Goal: Task Accomplishment & Management: Complete application form

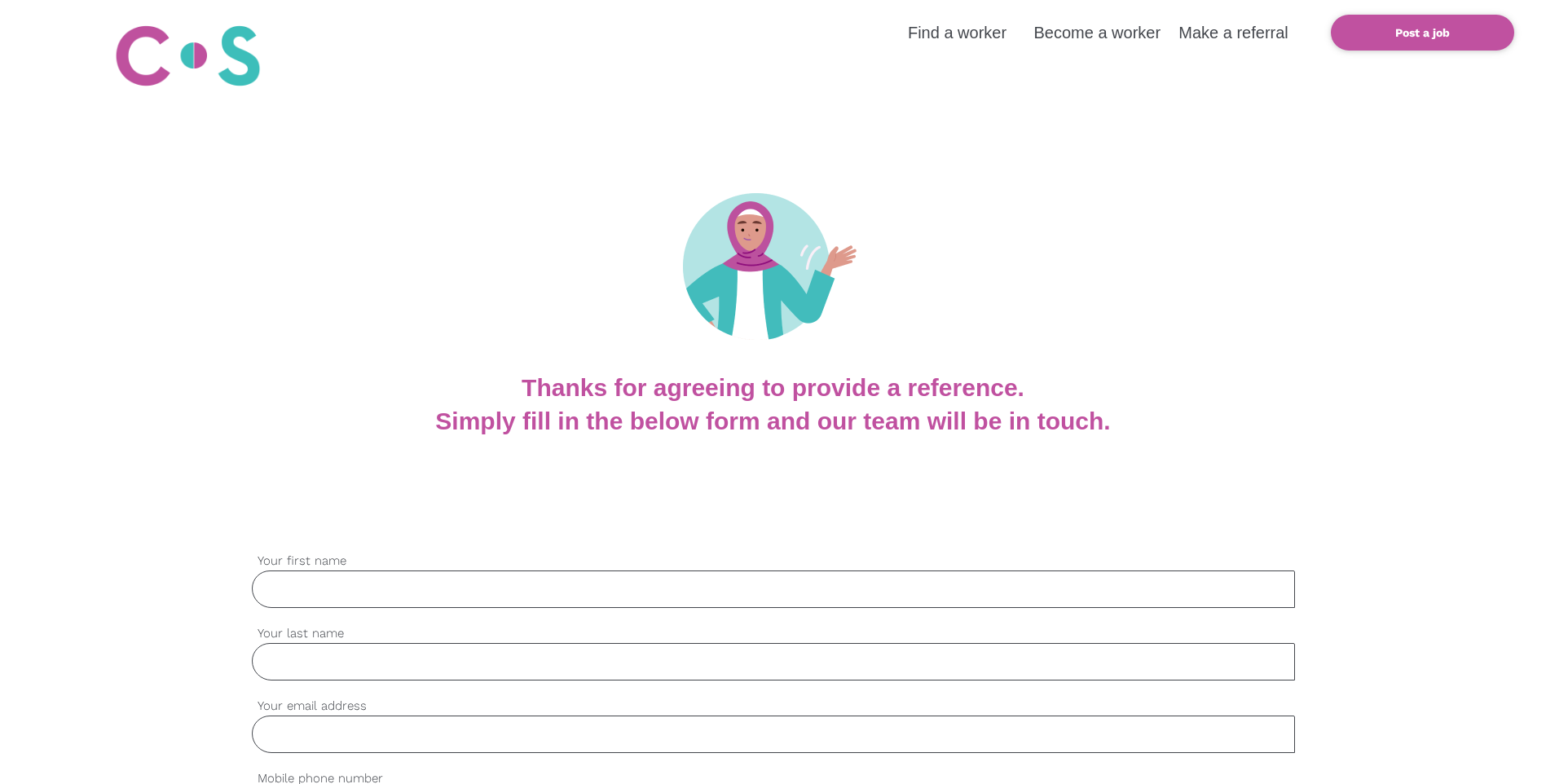
click at [353, 611] on div "settings Your first name" at bounding box center [773, 588] width 1043 height 72
click at [353, 608] on div "settings Your first name Please complete this mandatory field. error" at bounding box center [773, 588] width 1043 height 72
click at [353, 600] on input "Your first name" at bounding box center [773, 589] width 1043 height 37
type input "[PERSON_NAME]"
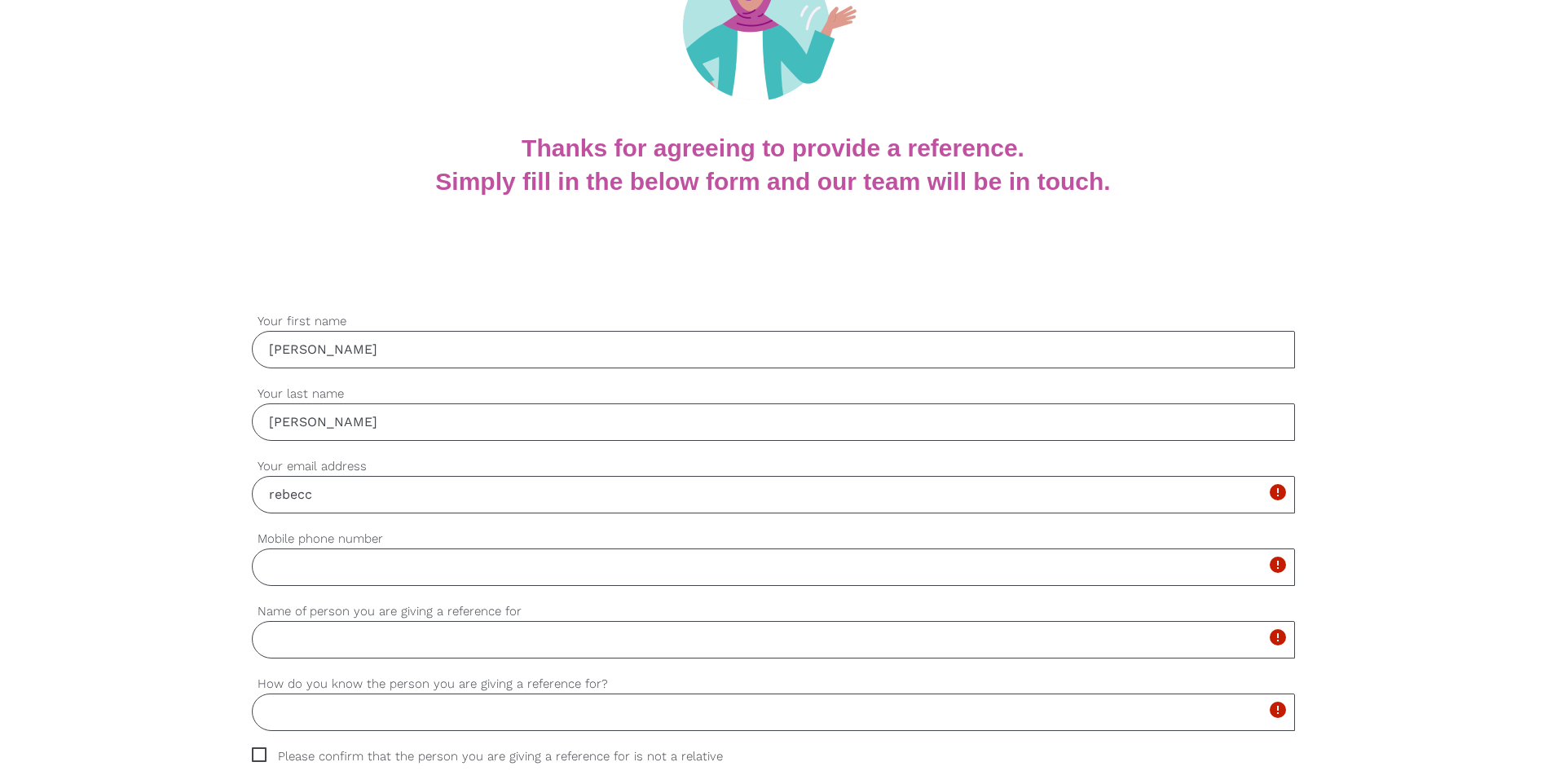
scroll to position [552, 0]
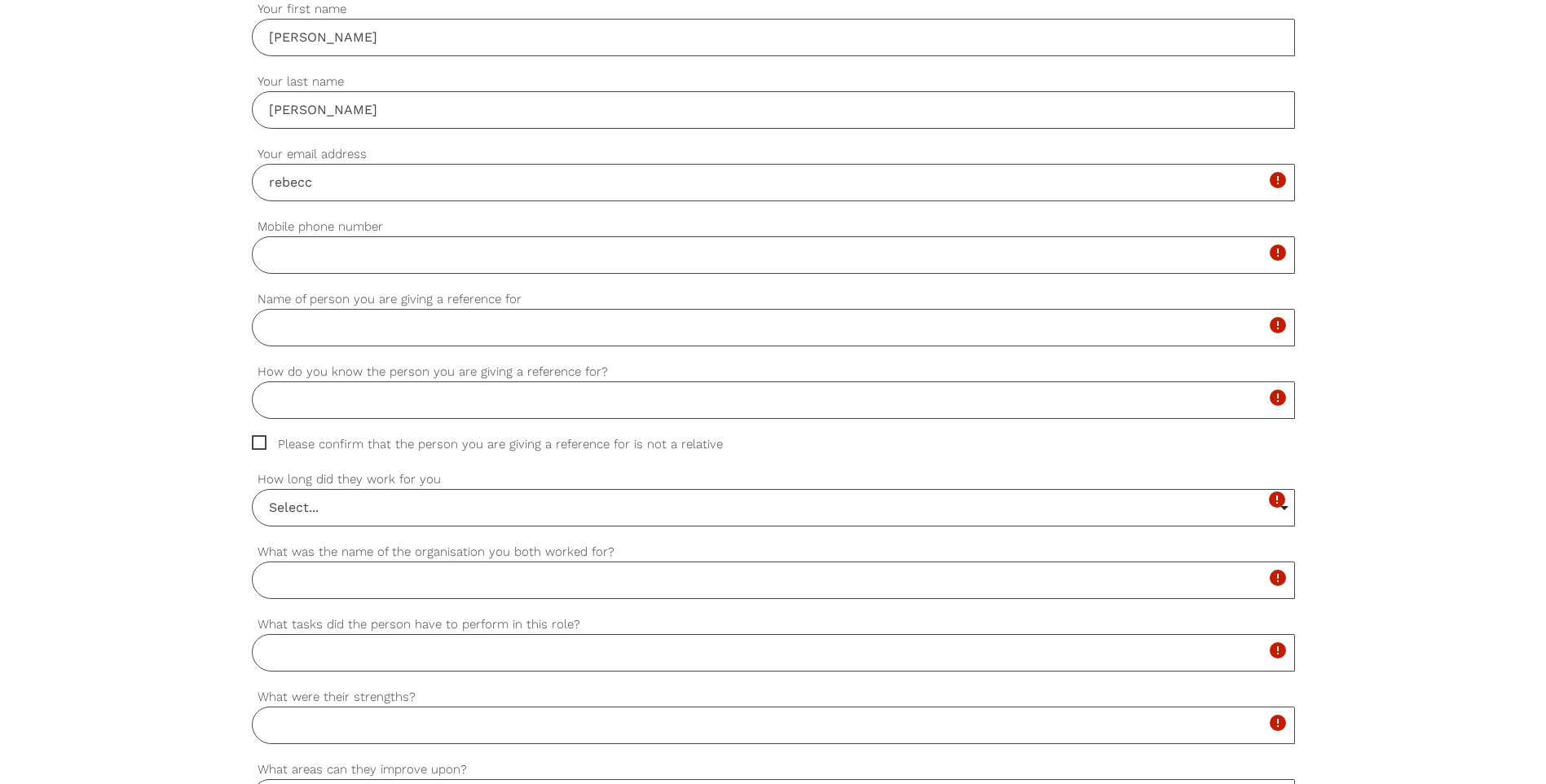
type input "[PERSON_NAME][EMAIL_ADDRESS][PERSON_NAME][DOMAIN_NAME]"
type input "0419142598"
click at [98, 211] on div "settings [PERSON_NAME] Your first name settings [PERSON_NAME] Your last name se…" at bounding box center [773, 732] width 1546 height 1530
click at [346, 337] on input "Name of person you are giving a reference for" at bounding box center [773, 328] width 1043 height 37
type input "[PERSON_NAME]"
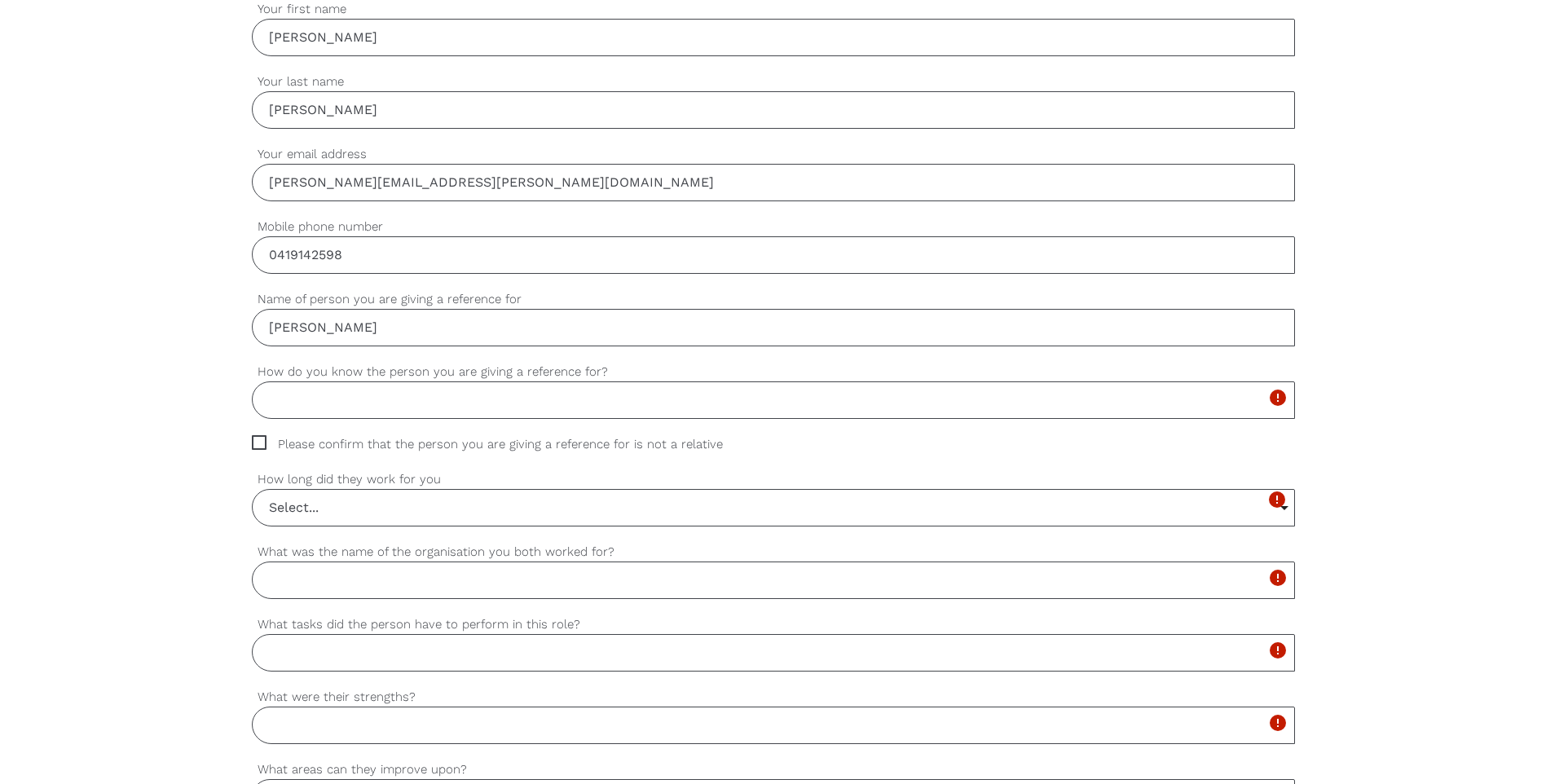
click at [72, 285] on div "settings [PERSON_NAME] Your first name settings [PERSON_NAME] Your last name se…" at bounding box center [773, 732] width 1546 height 1530
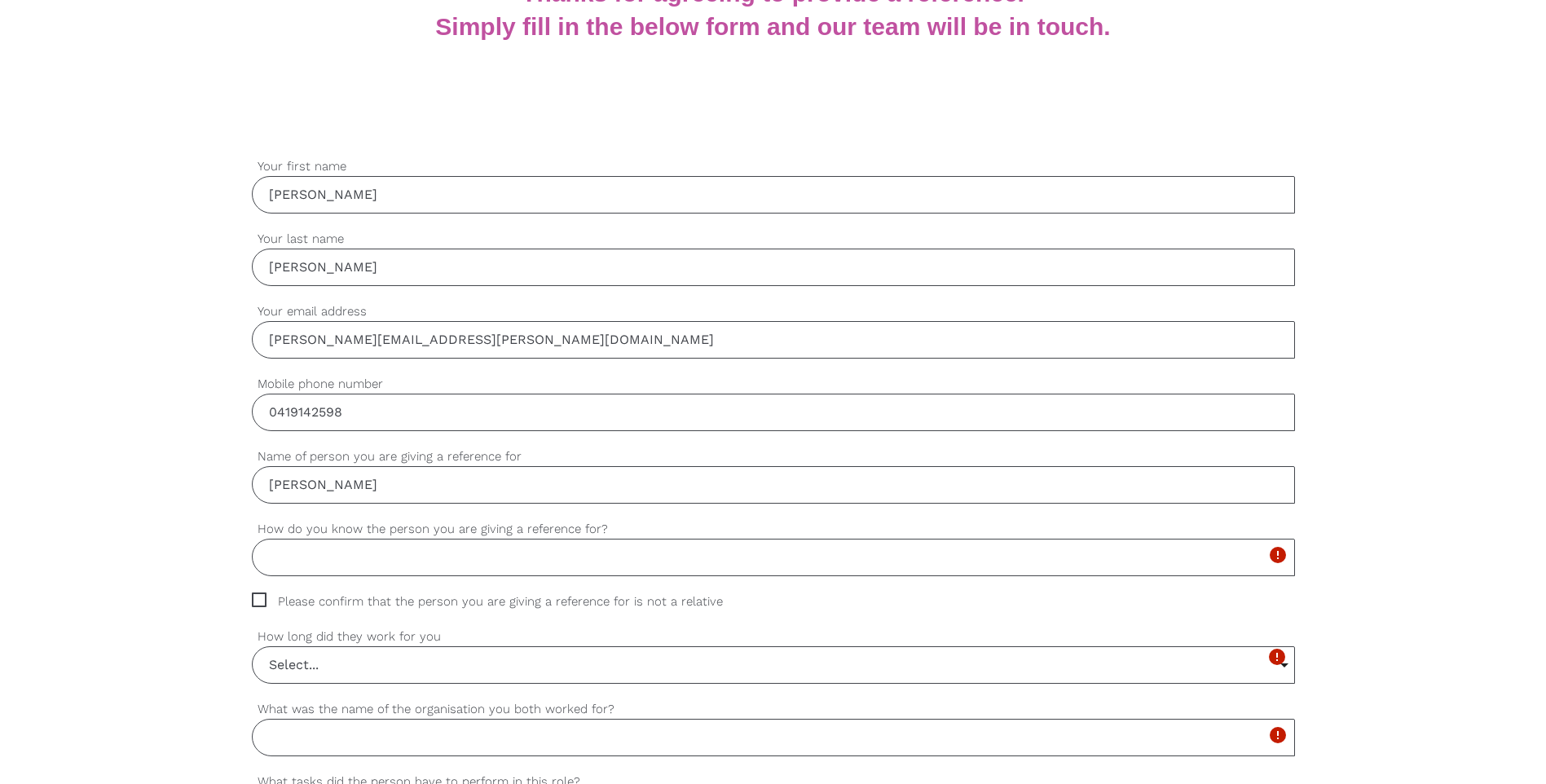
scroll to position [443, 0]
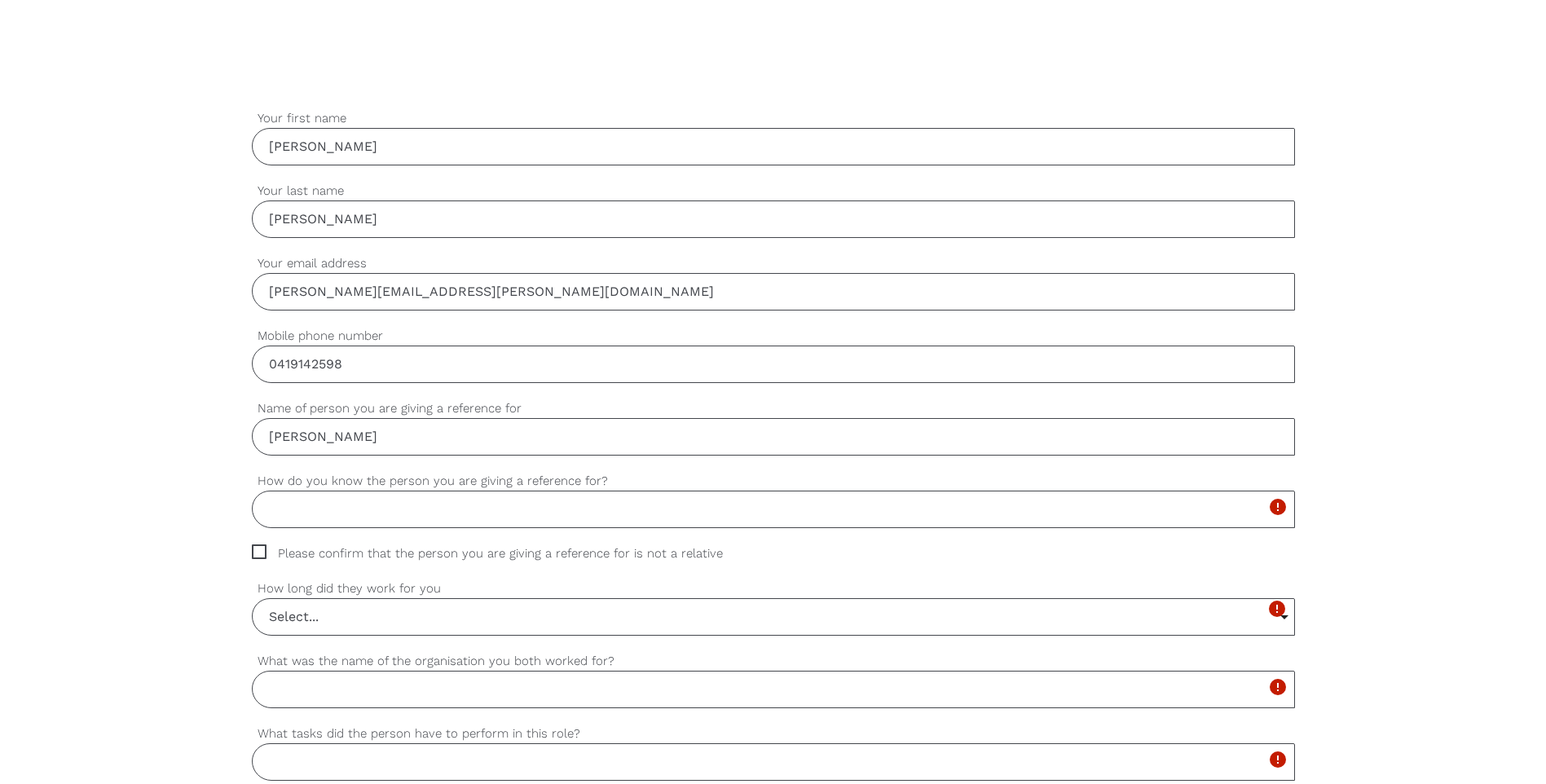
click at [323, 505] on input "How do you know the person you are giving a reference for?" at bounding box center [773, 509] width 1043 height 37
click at [280, 489] on label "How do you know the person you are giving a reference for?" at bounding box center [773, 481] width 1043 height 19
click at [280, 490] on input "How do you know the person you are giving a reference for?" at bounding box center [773, 509] width 1043 height 37
type input "I am her current team leader"
click at [255, 559] on span "Please confirm that the person you are giving a reference for is not a relative" at bounding box center [502, 553] width 502 height 19
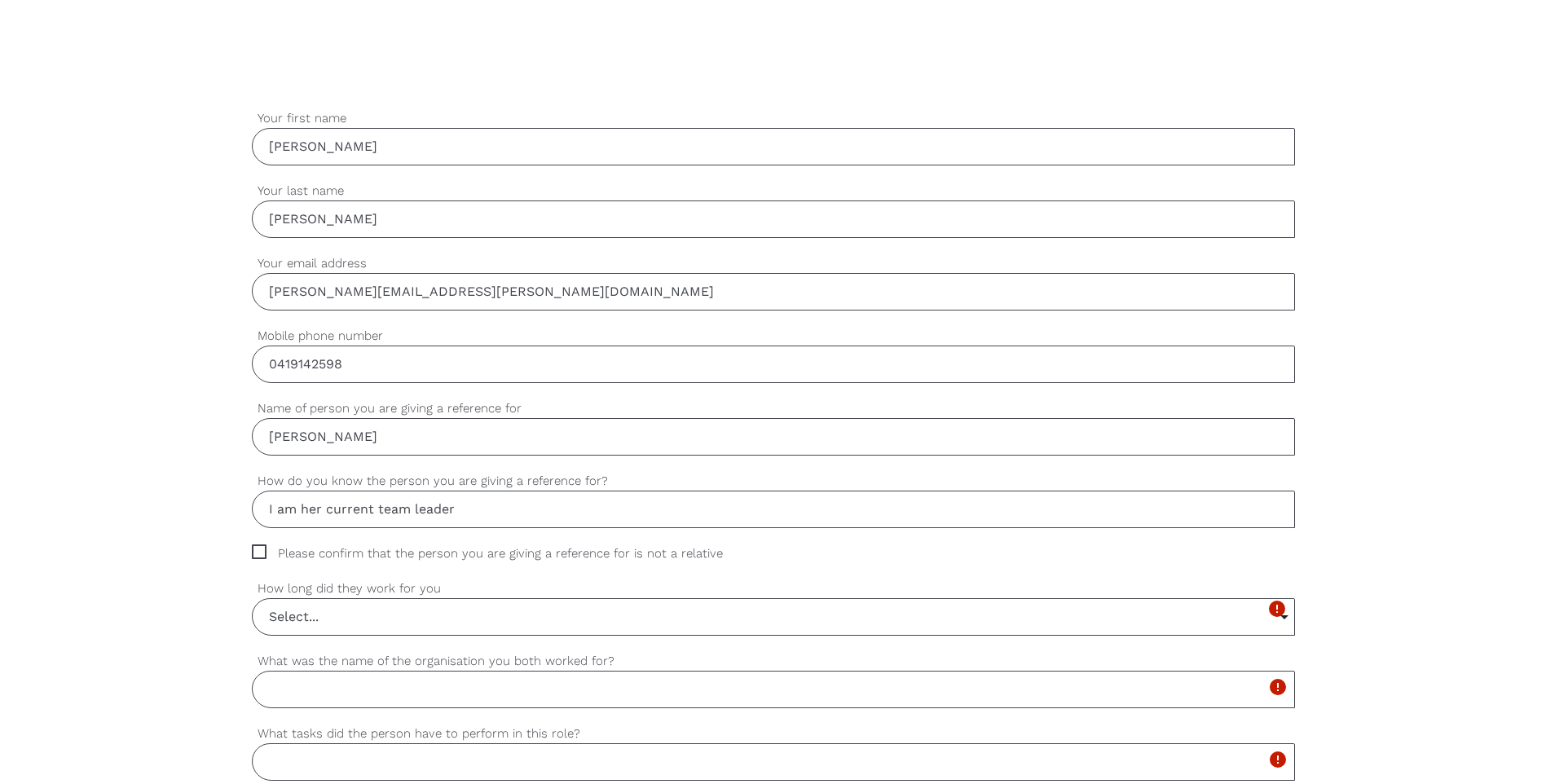
click at [255, 555] on input "Please confirm that the person you are giving a reference for is not a relative" at bounding box center [257, 549] width 11 height 11
checkbox input "true"
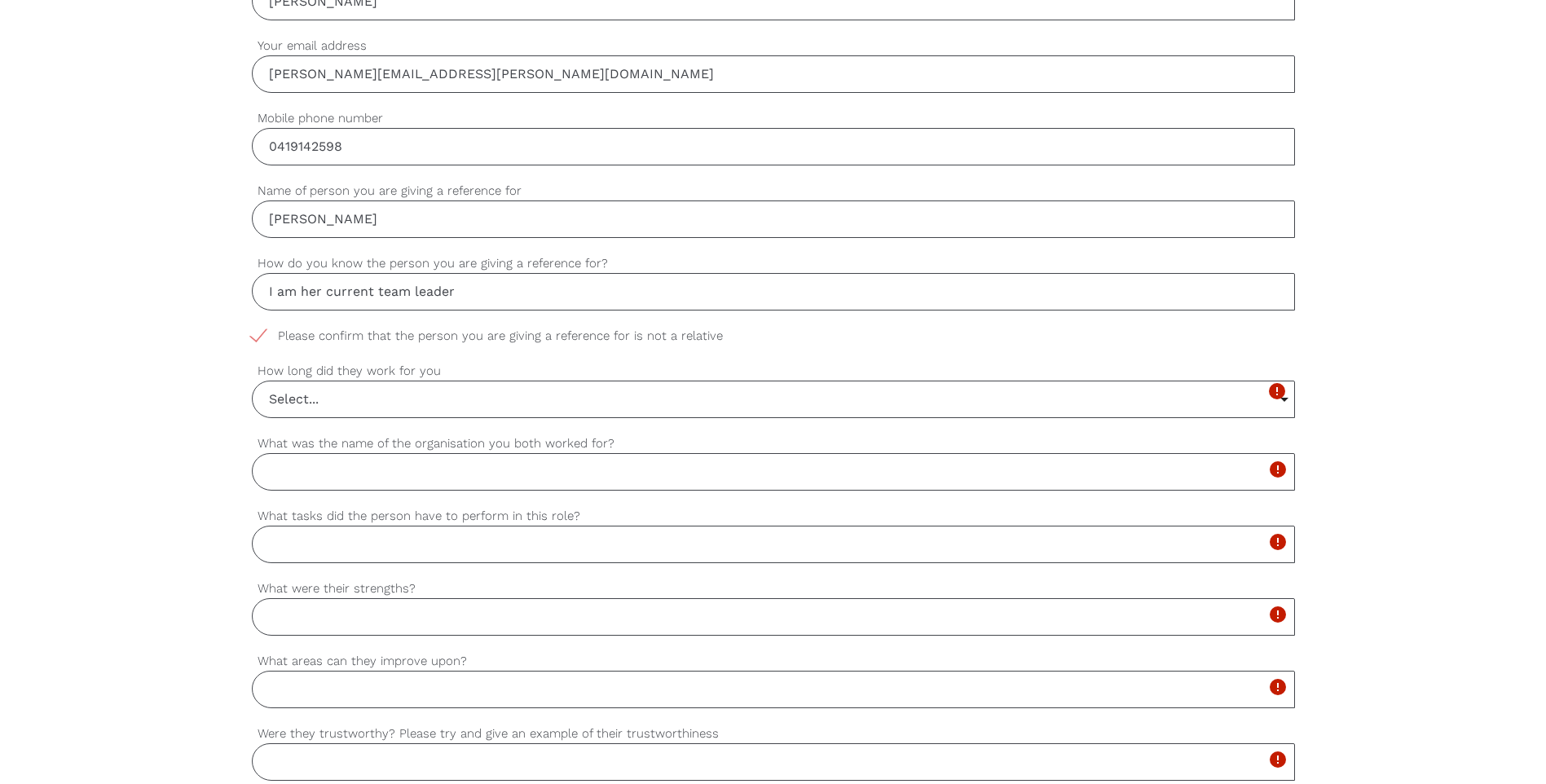
click at [289, 406] on input "Select..." at bounding box center [773, 399] width 1042 height 36
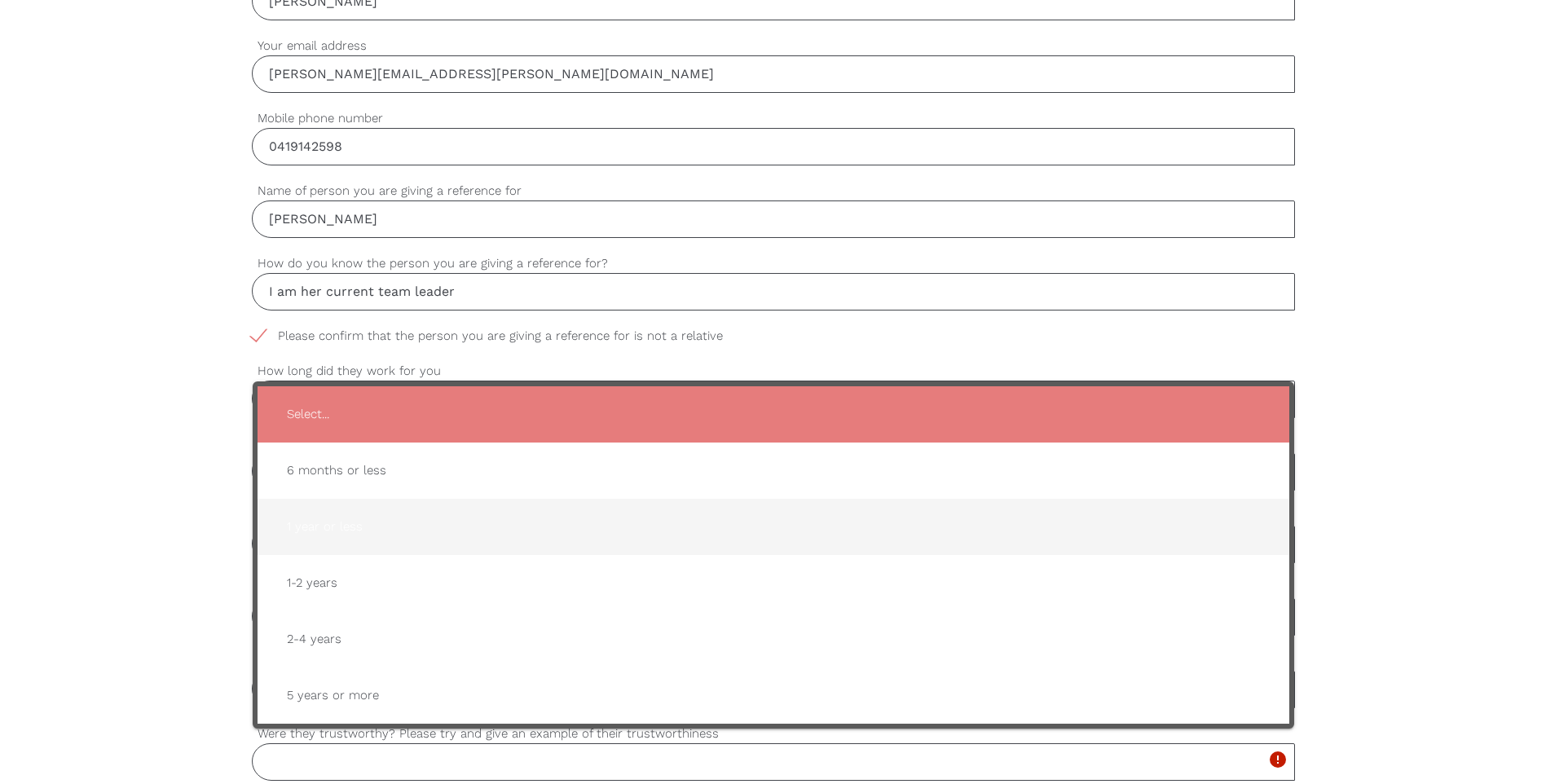
click at [330, 526] on span "1 year or less" at bounding box center [773, 527] width 999 height 40
type input "1 year or less"
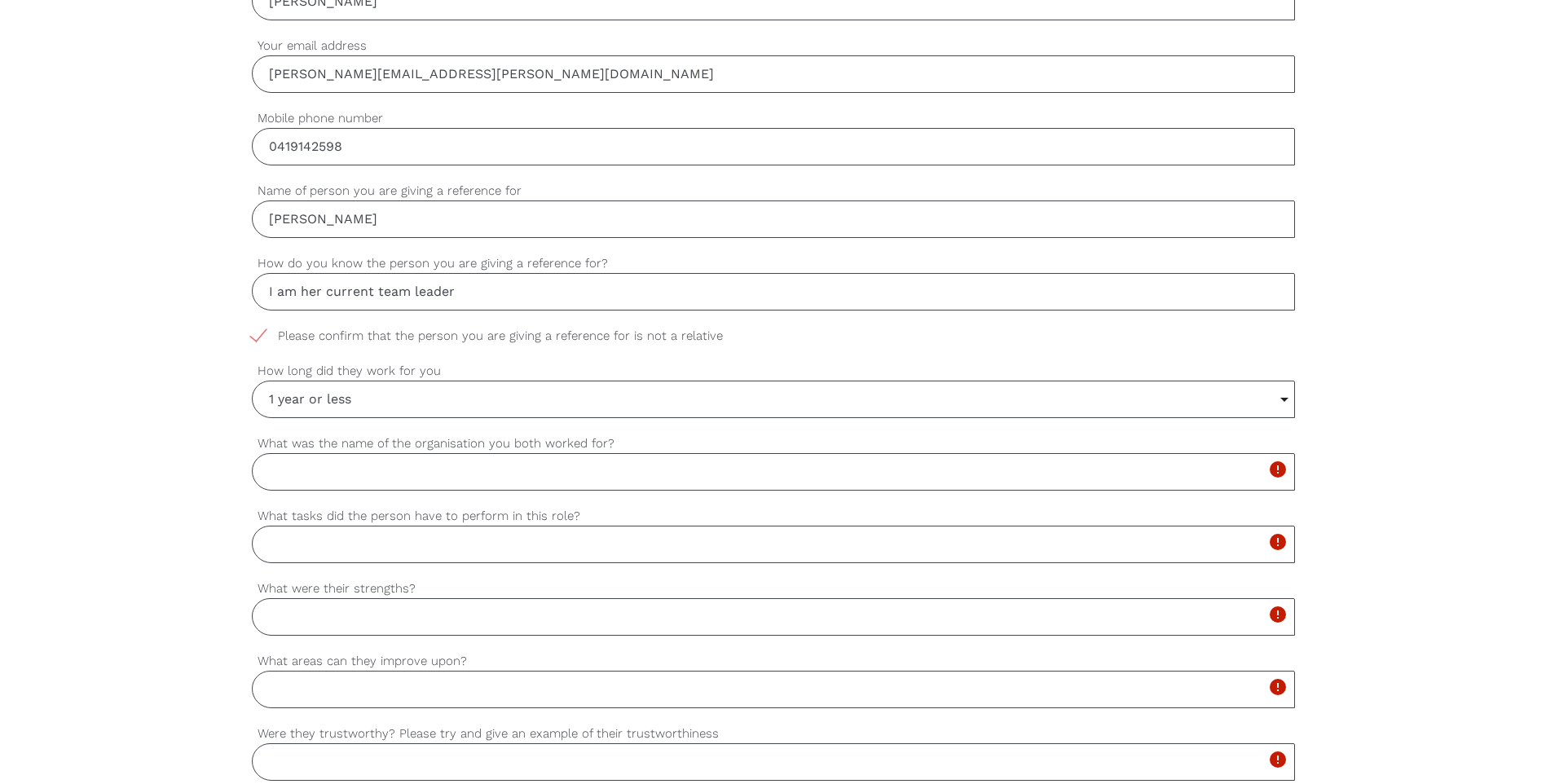
drag, startPoint x: 330, startPoint y: 526, endPoint x: 353, endPoint y: 547, distance: 31.1
click at [353, 547] on input "What tasks did the person have to perform in this role?" at bounding box center [773, 544] width 1043 height 37
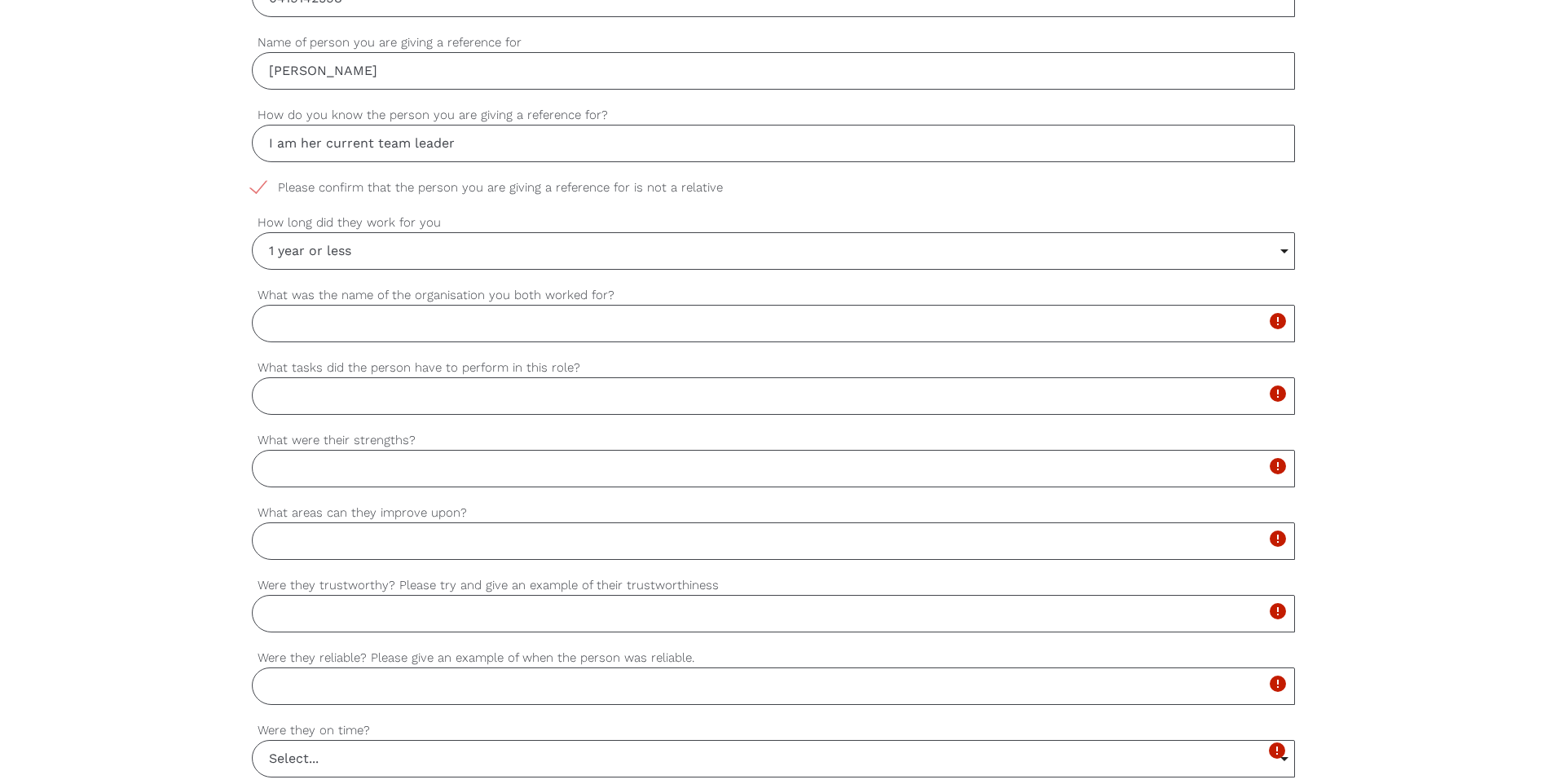
scroll to position [596, 0]
